Goal: Check status: Check status

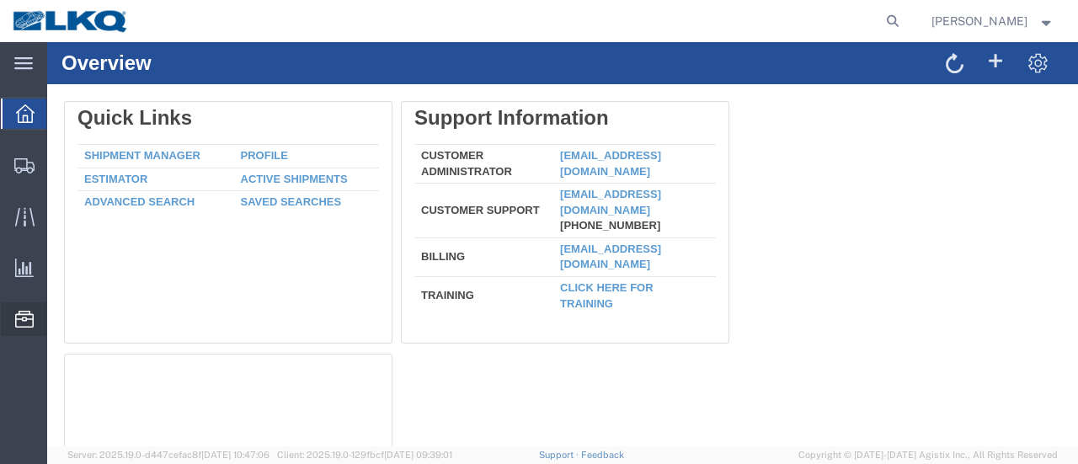
click at [0, 0] on span "Location Appointment" at bounding box center [0, 0] width 0 height 0
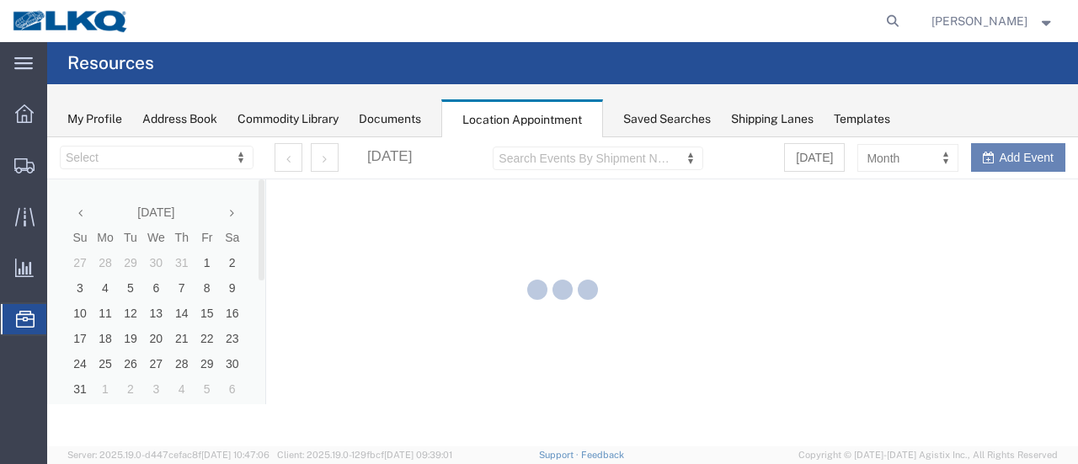
select select "28712"
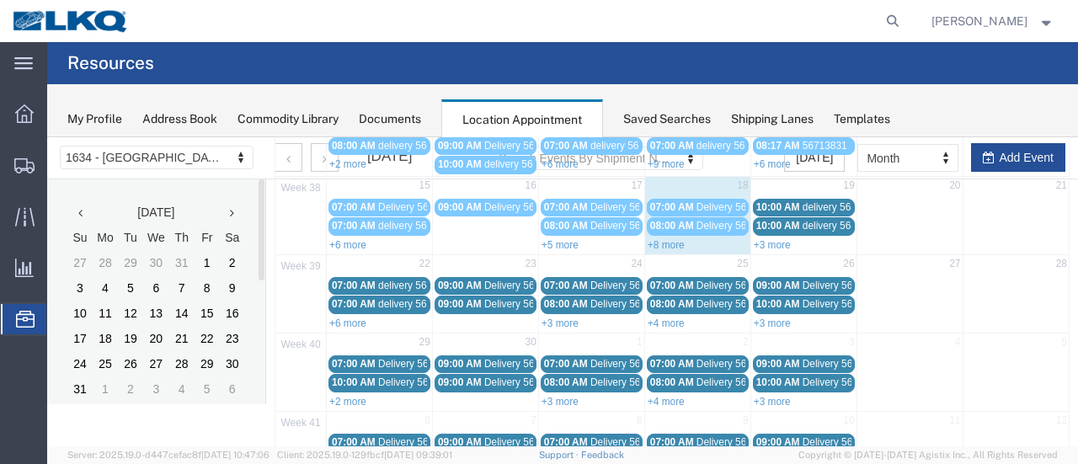
scroll to position [253, 0]
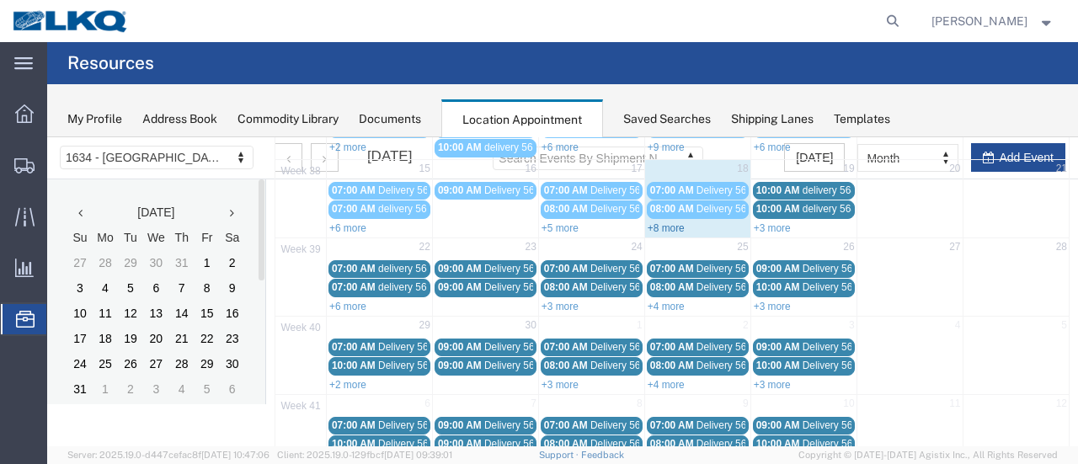
click at [657, 222] on link "+8 more" at bounding box center [666, 228] width 37 height 12
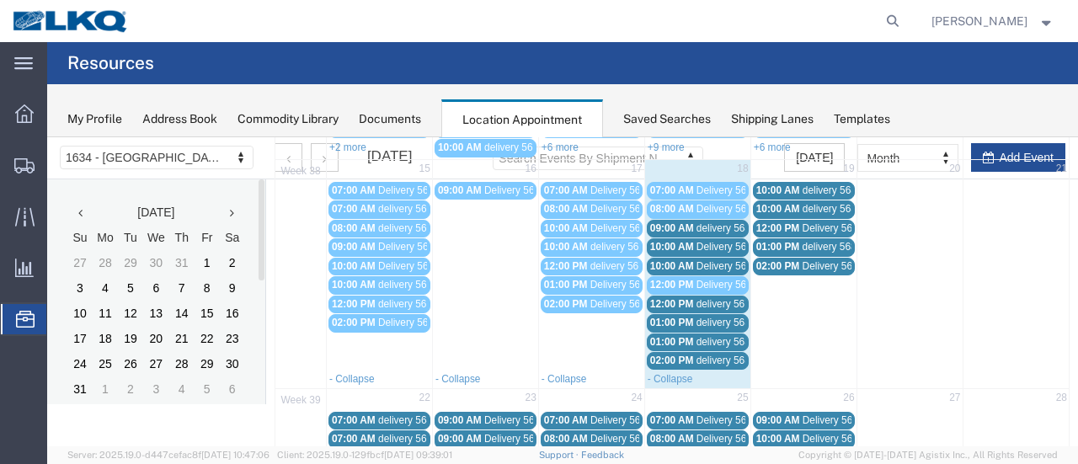
click at [712, 245] on span "Delivery 56467721" at bounding box center [737, 247] width 83 height 12
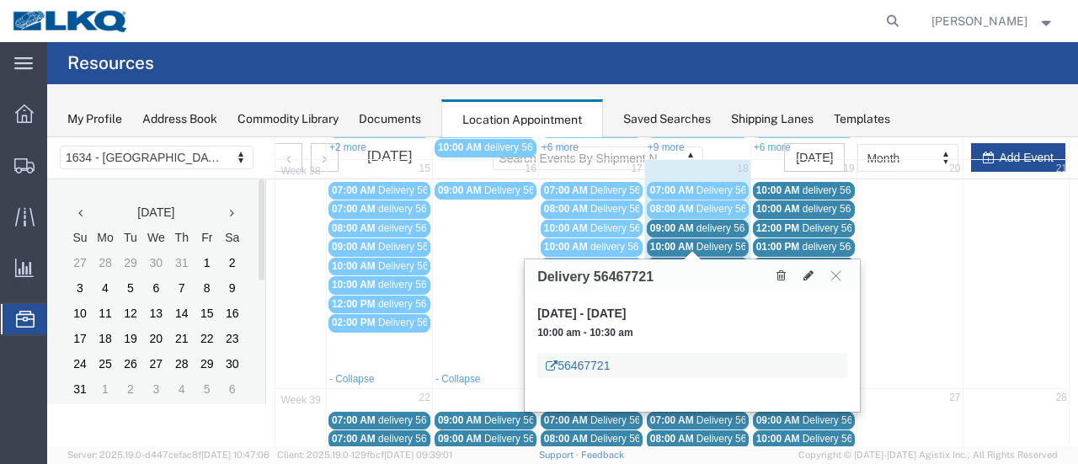
click at [589, 361] on link "56467721" at bounding box center [578, 365] width 64 height 17
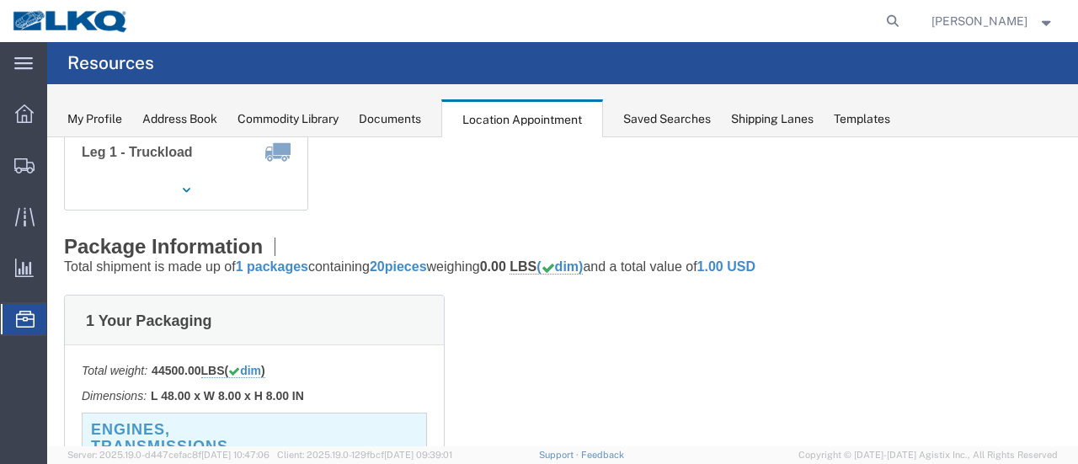
scroll to position [0, 0]
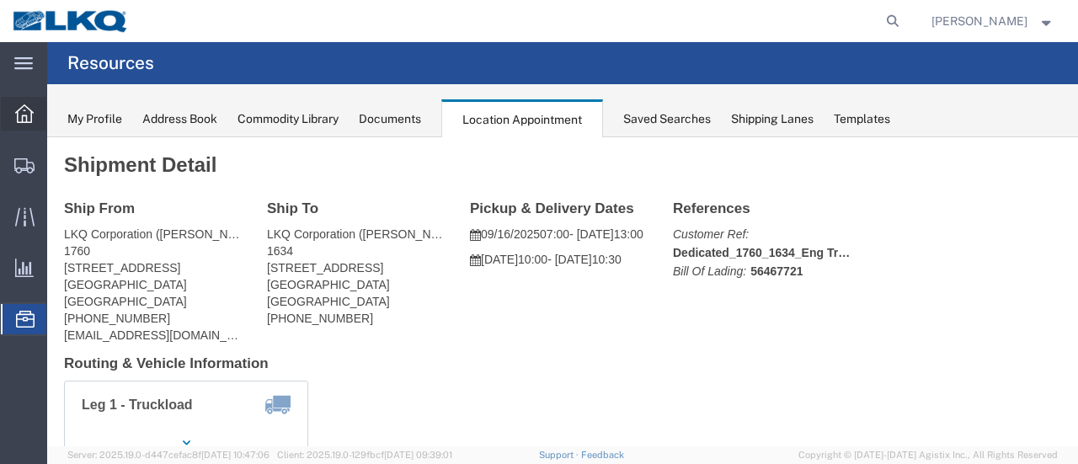
click at [16, 109] on icon at bounding box center [24, 113] width 19 height 19
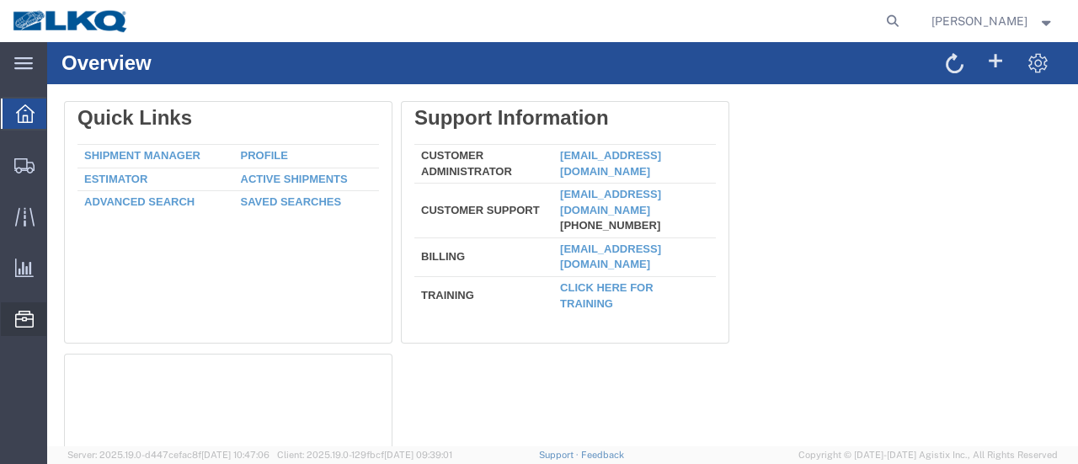
click at [0, 0] on span "Location Appointment" at bounding box center [0, 0] width 0 height 0
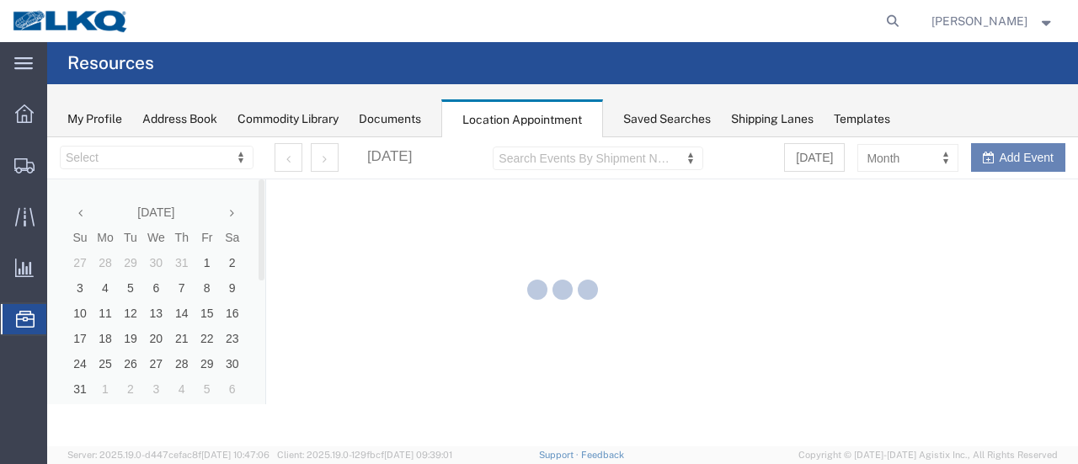
select select "28712"
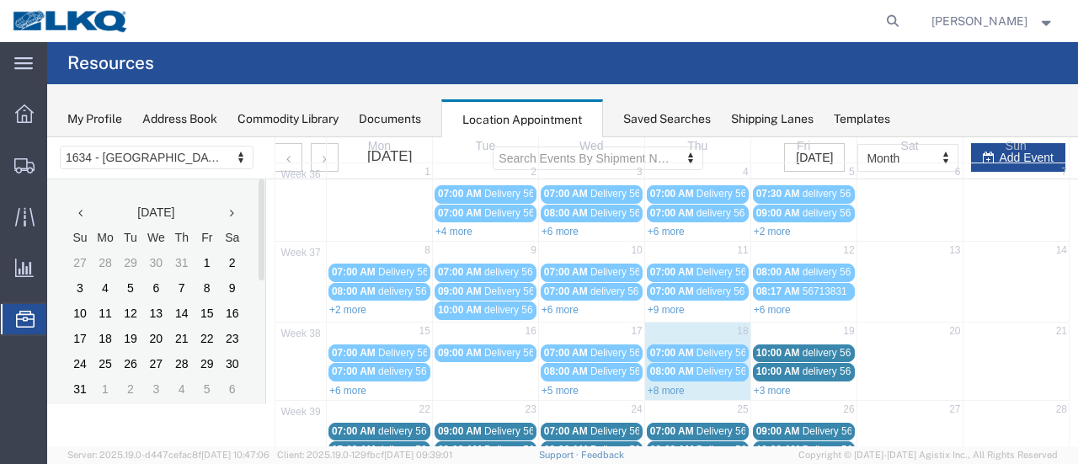
scroll to position [253, 0]
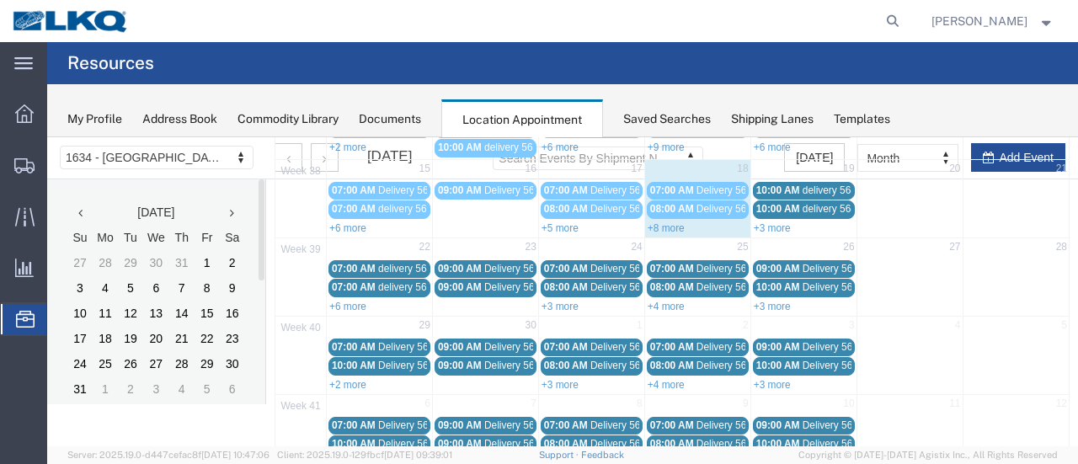
click at [658, 222] on link "+8 more" at bounding box center [666, 228] width 37 height 12
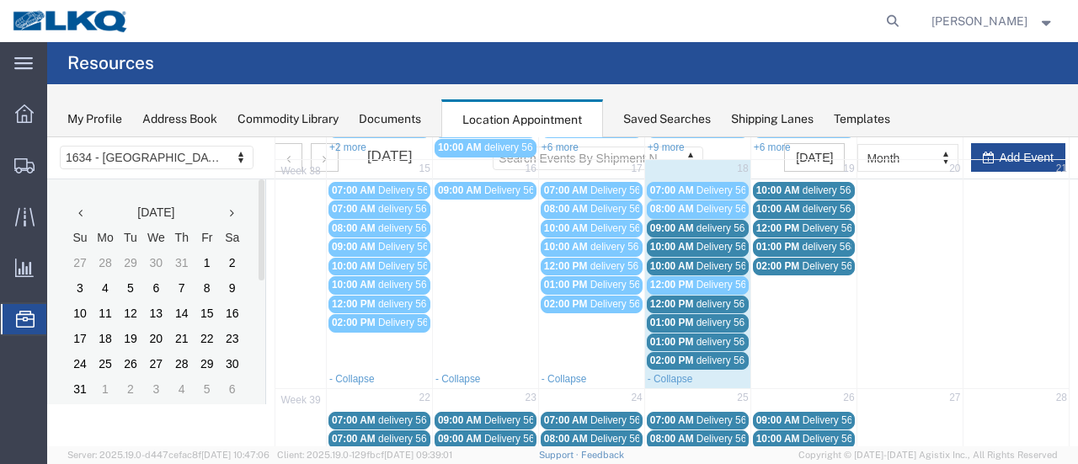
click at [724, 223] on span "delivery 56821934" at bounding box center [737, 228] width 82 height 12
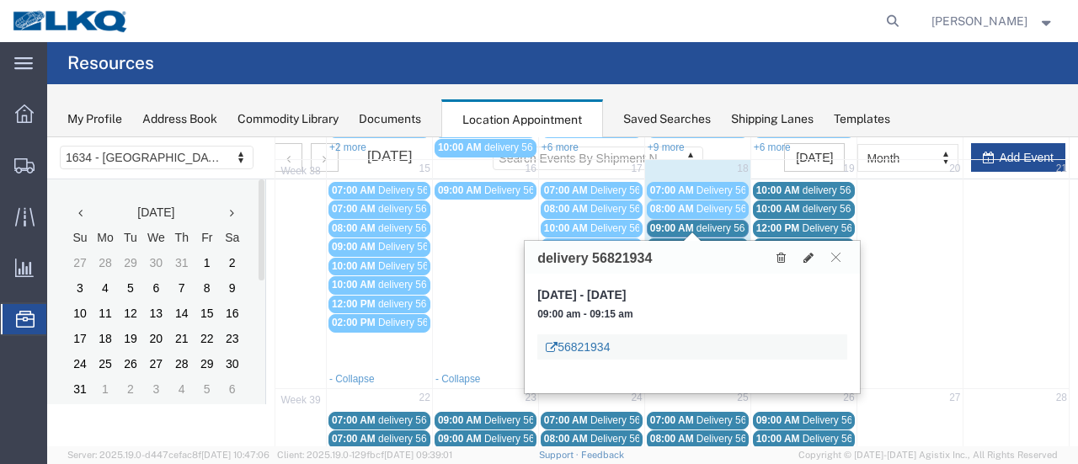
click at [583, 344] on link "56821934" at bounding box center [578, 346] width 64 height 17
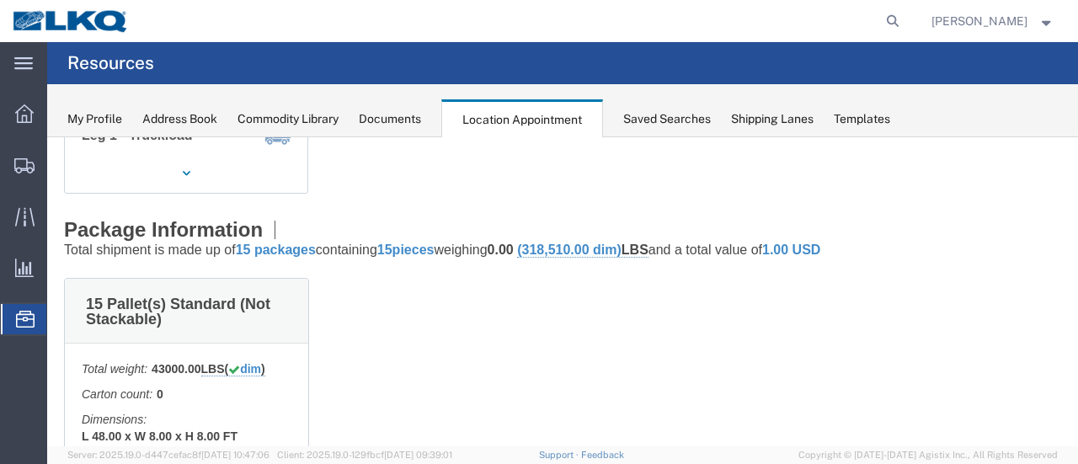
scroll to position [0, 0]
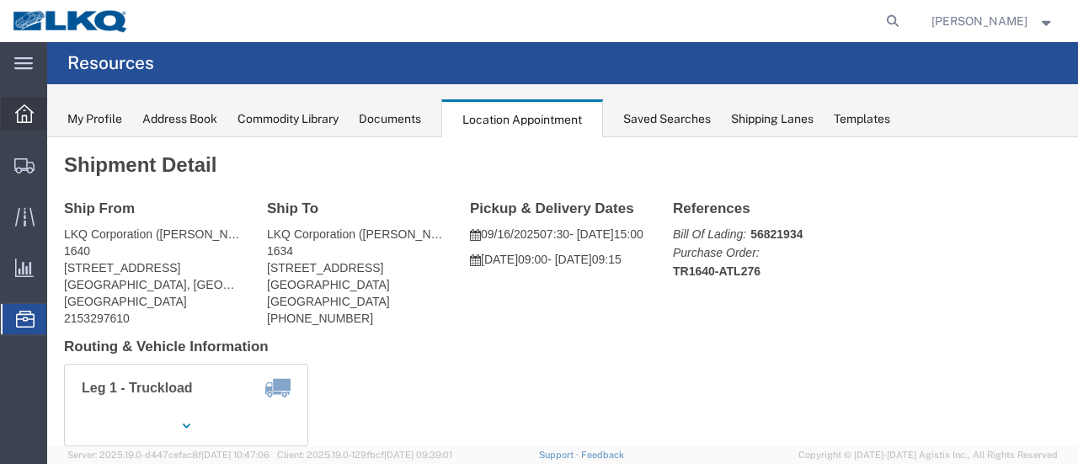
click at [25, 110] on icon at bounding box center [24, 113] width 19 height 19
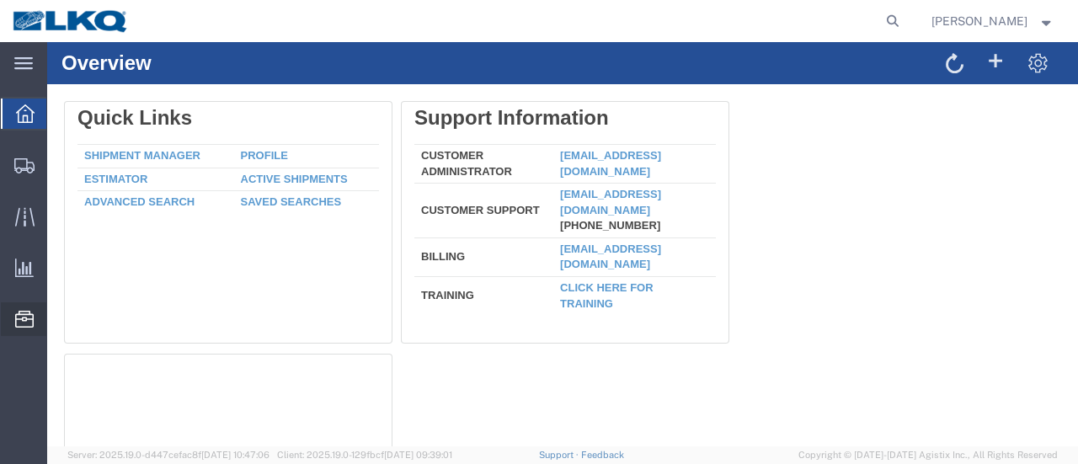
click at [0, 0] on span "Location Appointment" at bounding box center [0, 0] width 0 height 0
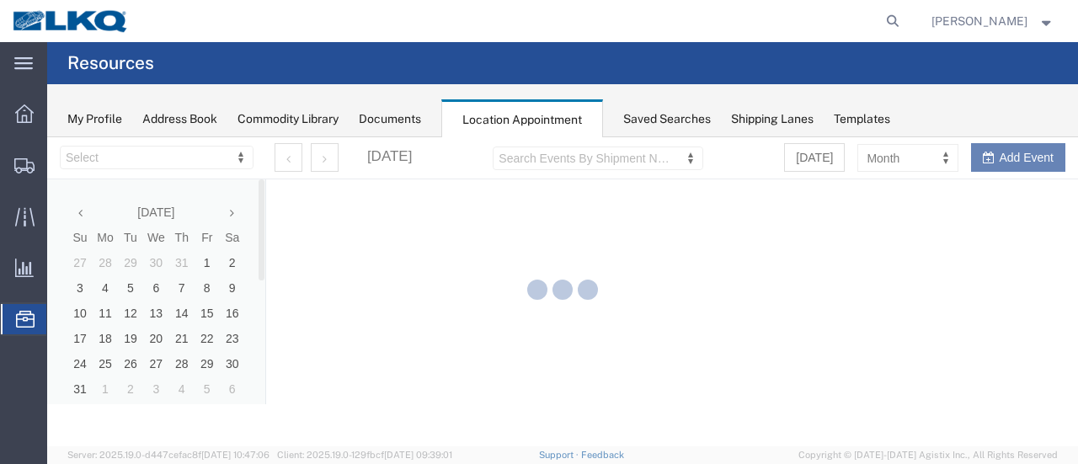
select select "28712"
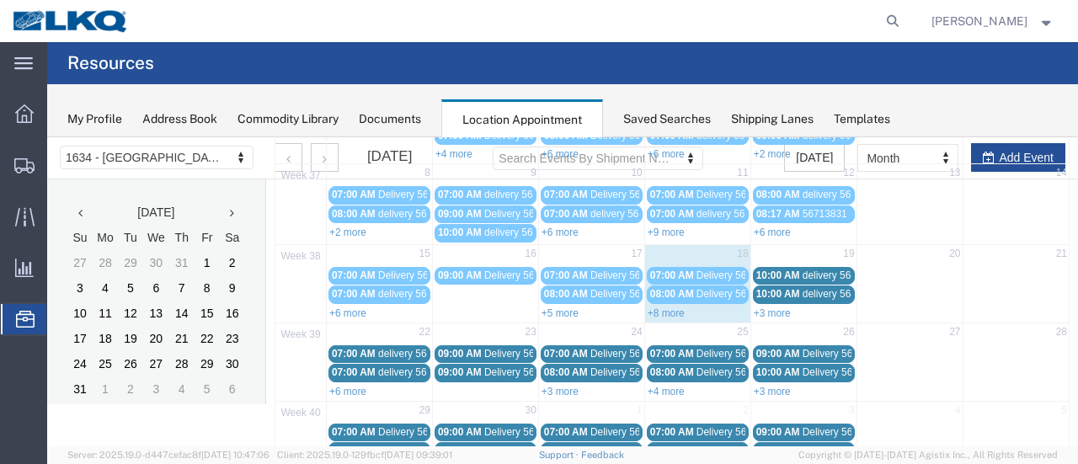
scroll to position [168, 0]
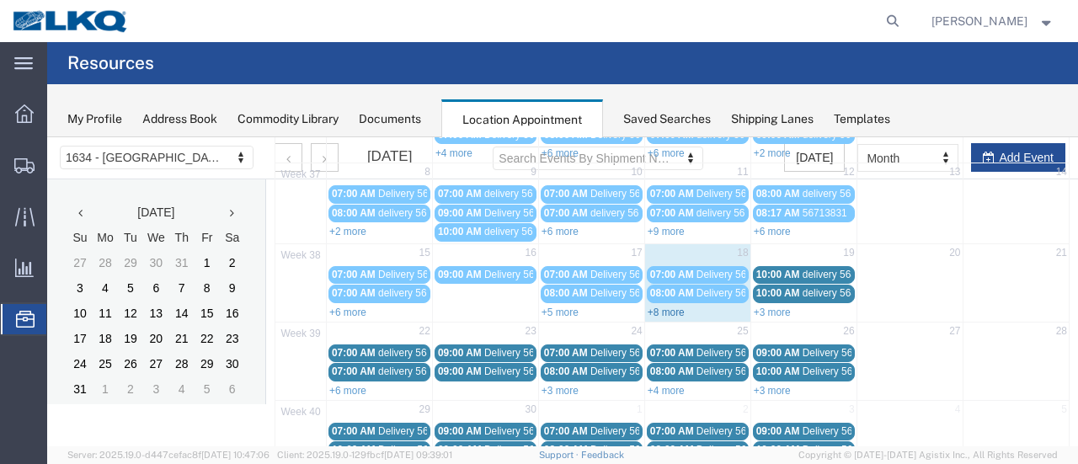
click at [652, 307] on link "+8 more" at bounding box center [666, 313] width 37 height 12
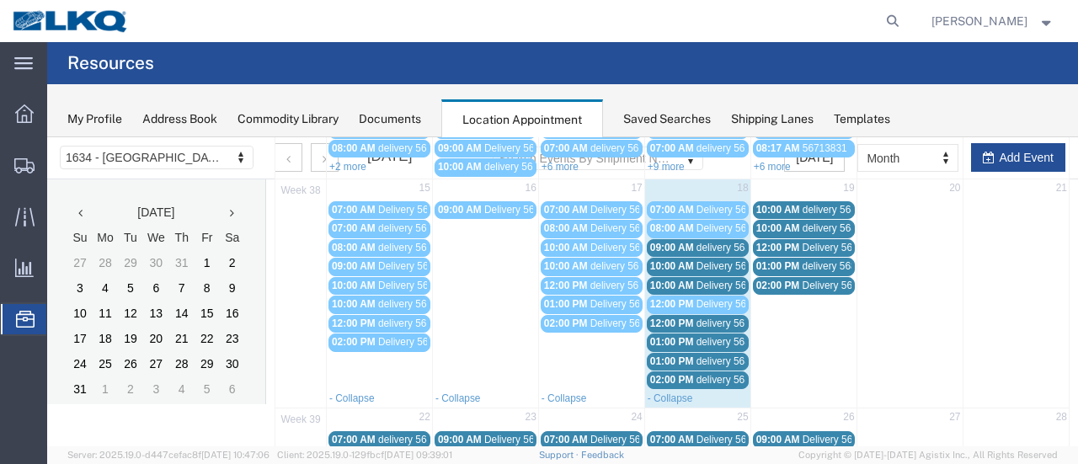
scroll to position [253, 0]
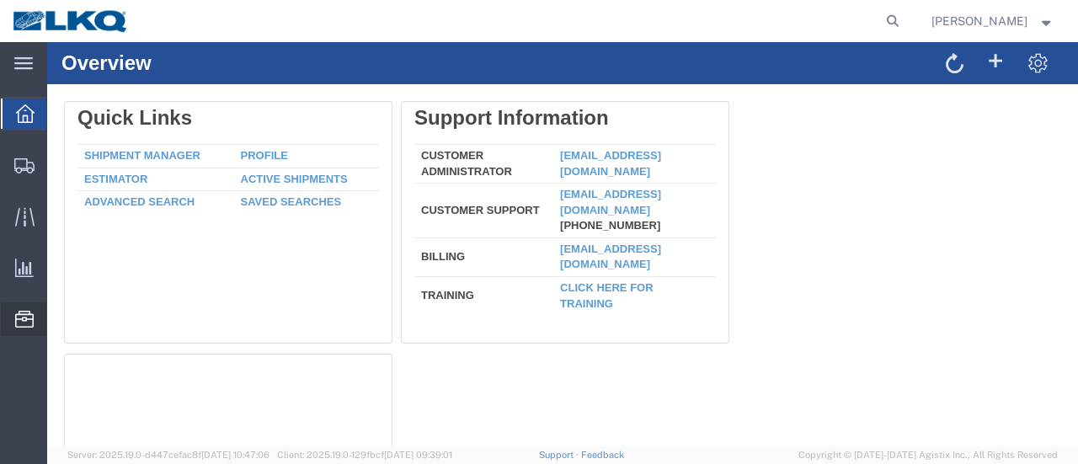
click at [0, 0] on span "Location Appointment" at bounding box center [0, 0] width 0 height 0
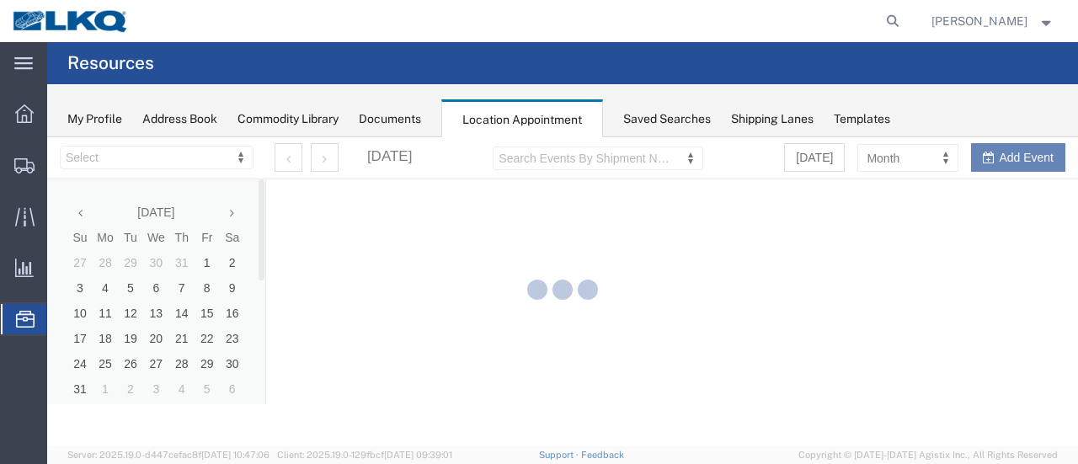
select select "28712"
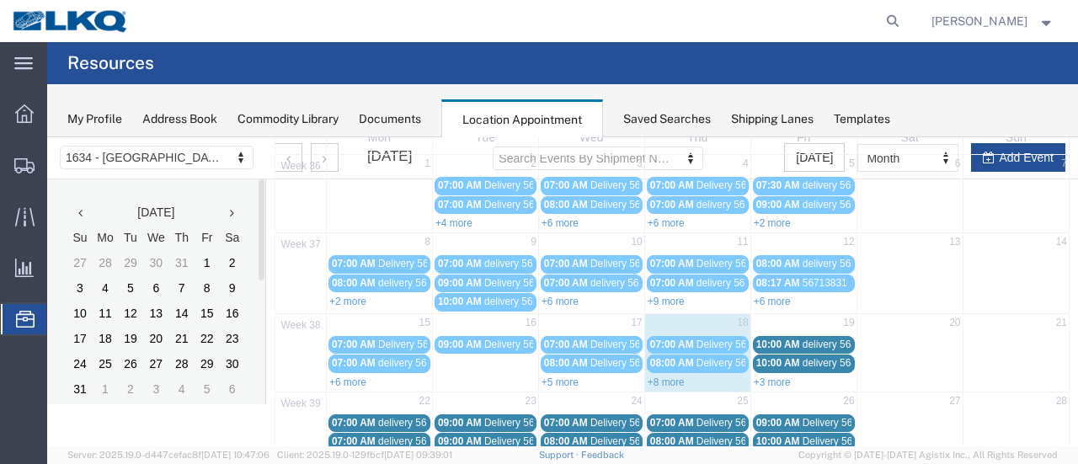
scroll to position [168, 0]
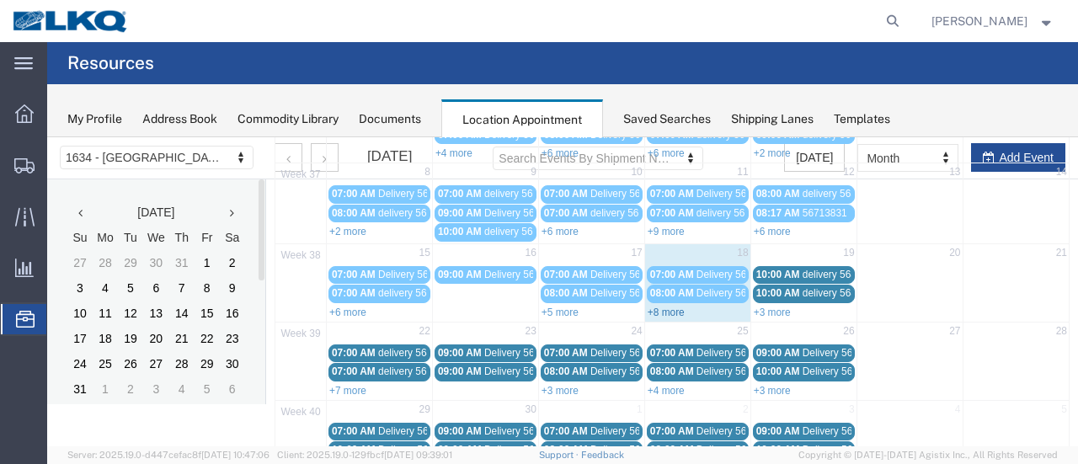
click at [658, 307] on link "+8 more" at bounding box center [666, 313] width 37 height 12
